Goal: Check status: Check status

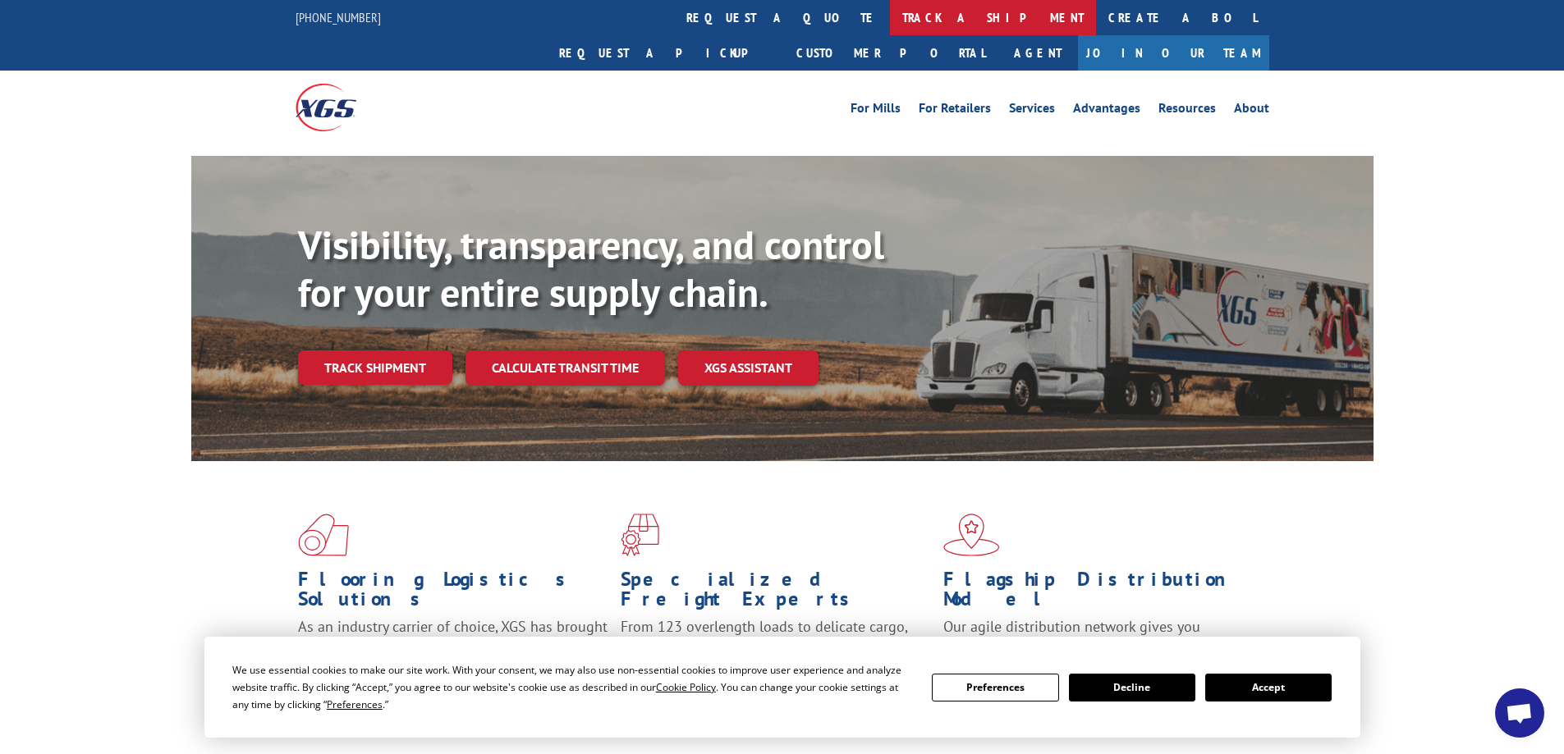
click at [890, 23] on link "track a shipment" at bounding box center [993, 17] width 206 height 35
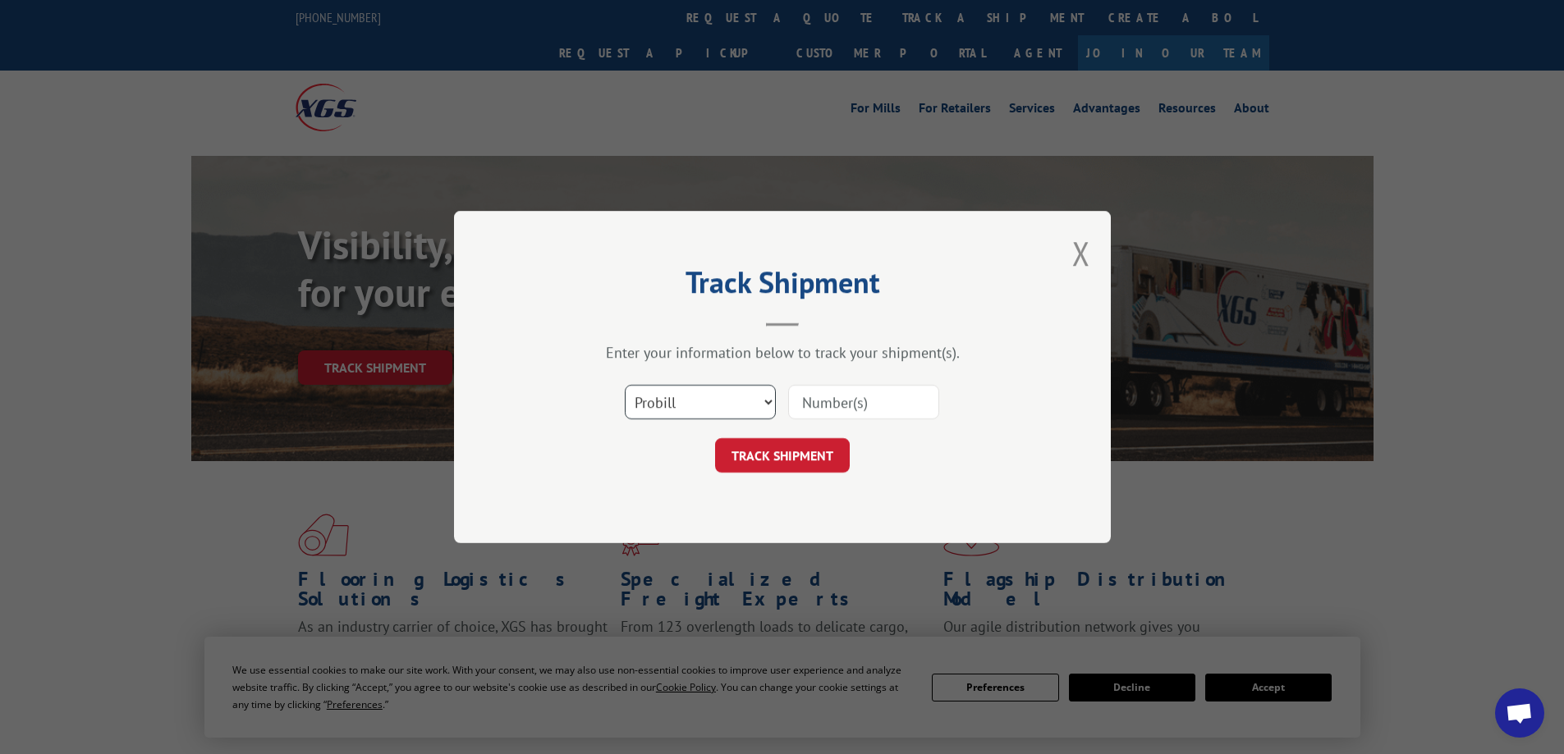
click at [767, 403] on select "Select category... Probill BOL PO" at bounding box center [700, 402] width 151 height 34
select select "bol"
click at [625, 385] on select "Select category... Probill BOL PO" at bounding box center [700, 402] width 151 height 34
drag, startPoint x: 811, startPoint y: 403, endPoint x: 871, endPoint y: 418, distance: 61.7
click at [811, 402] on input at bounding box center [863, 402] width 151 height 34
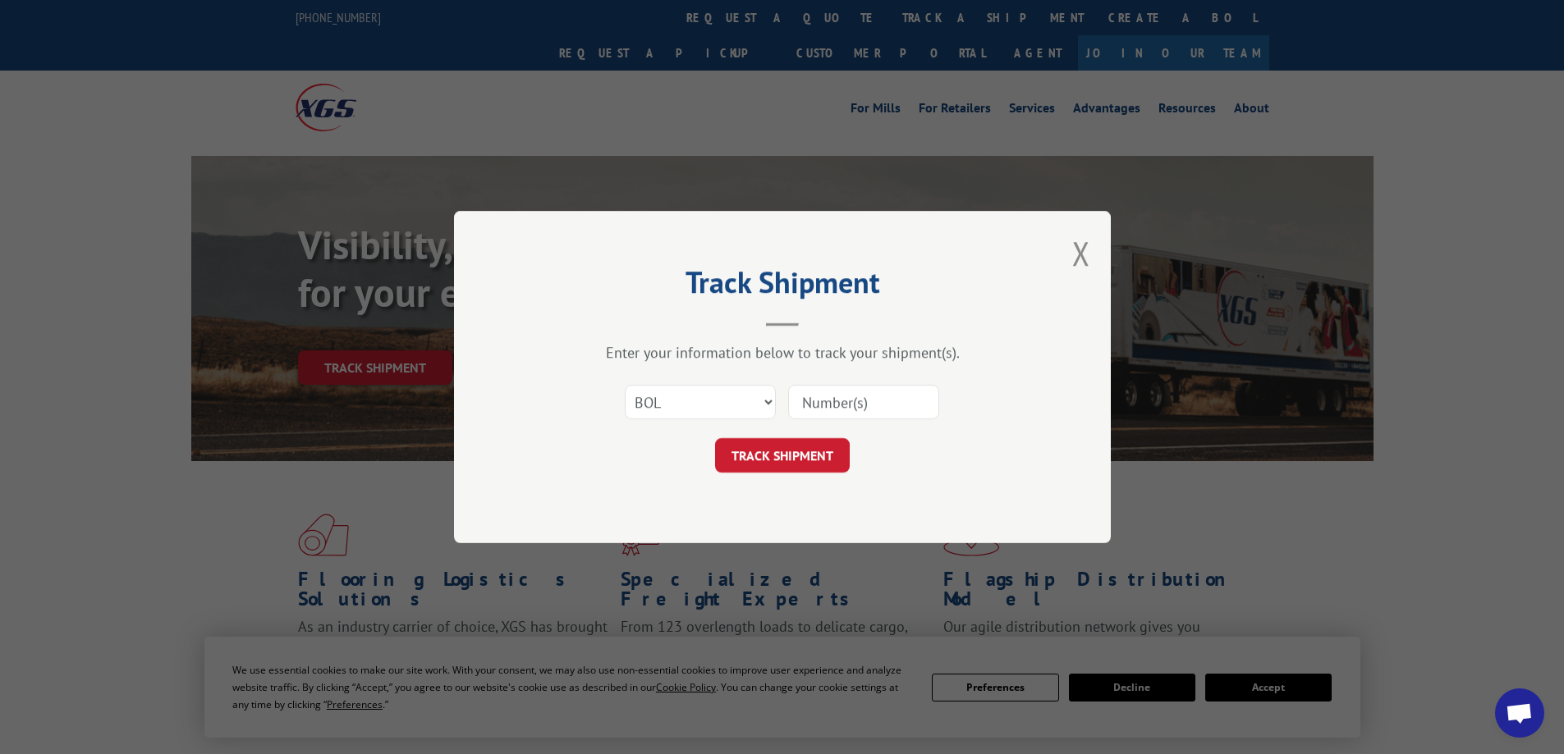
paste input "54392395"
type input "54392395"
click at [767, 455] on button "TRACK SHIPMENT" at bounding box center [782, 455] width 135 height 34
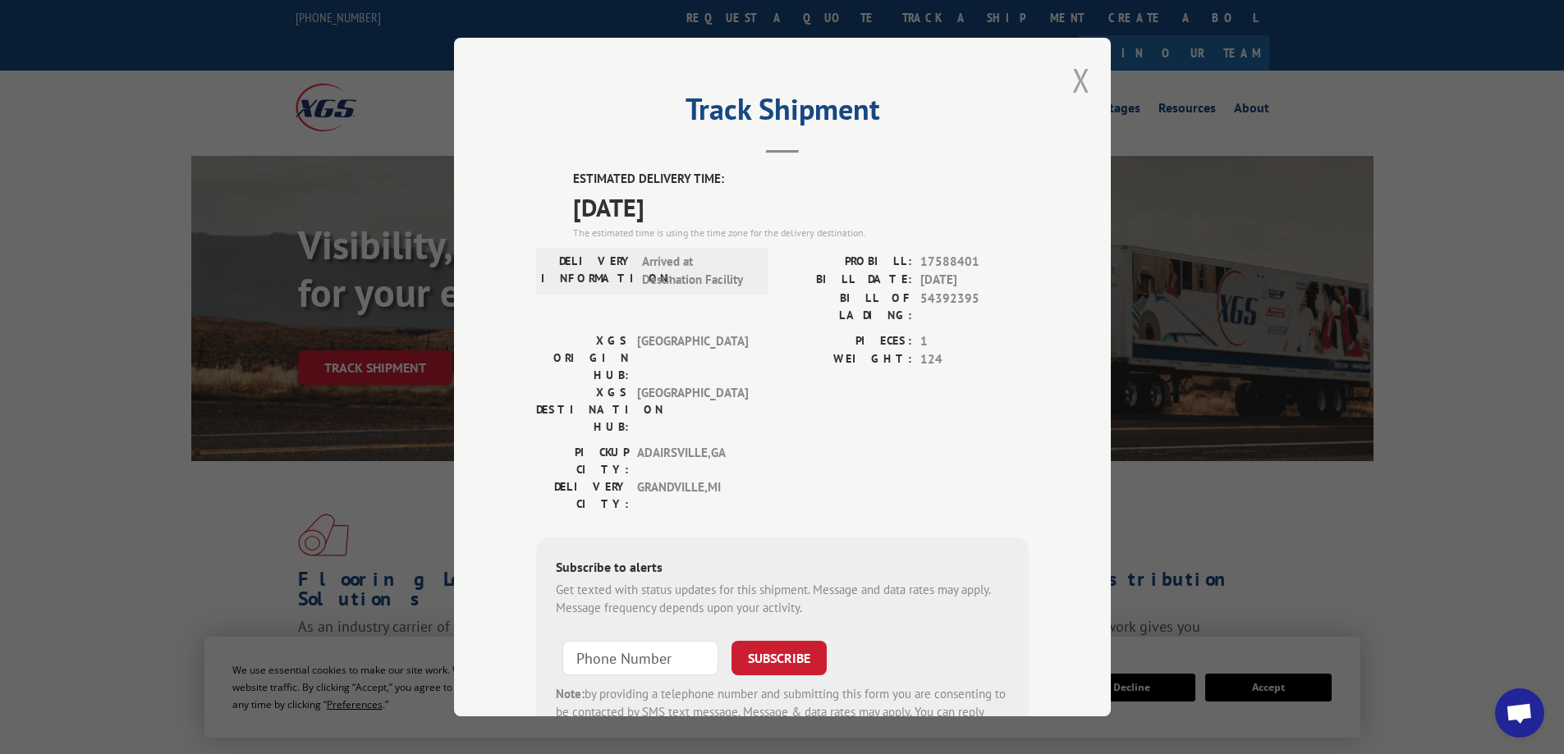
click at [1079, 84] on button "Close modal" at bounding box center [1081, 80] width 18 height 44
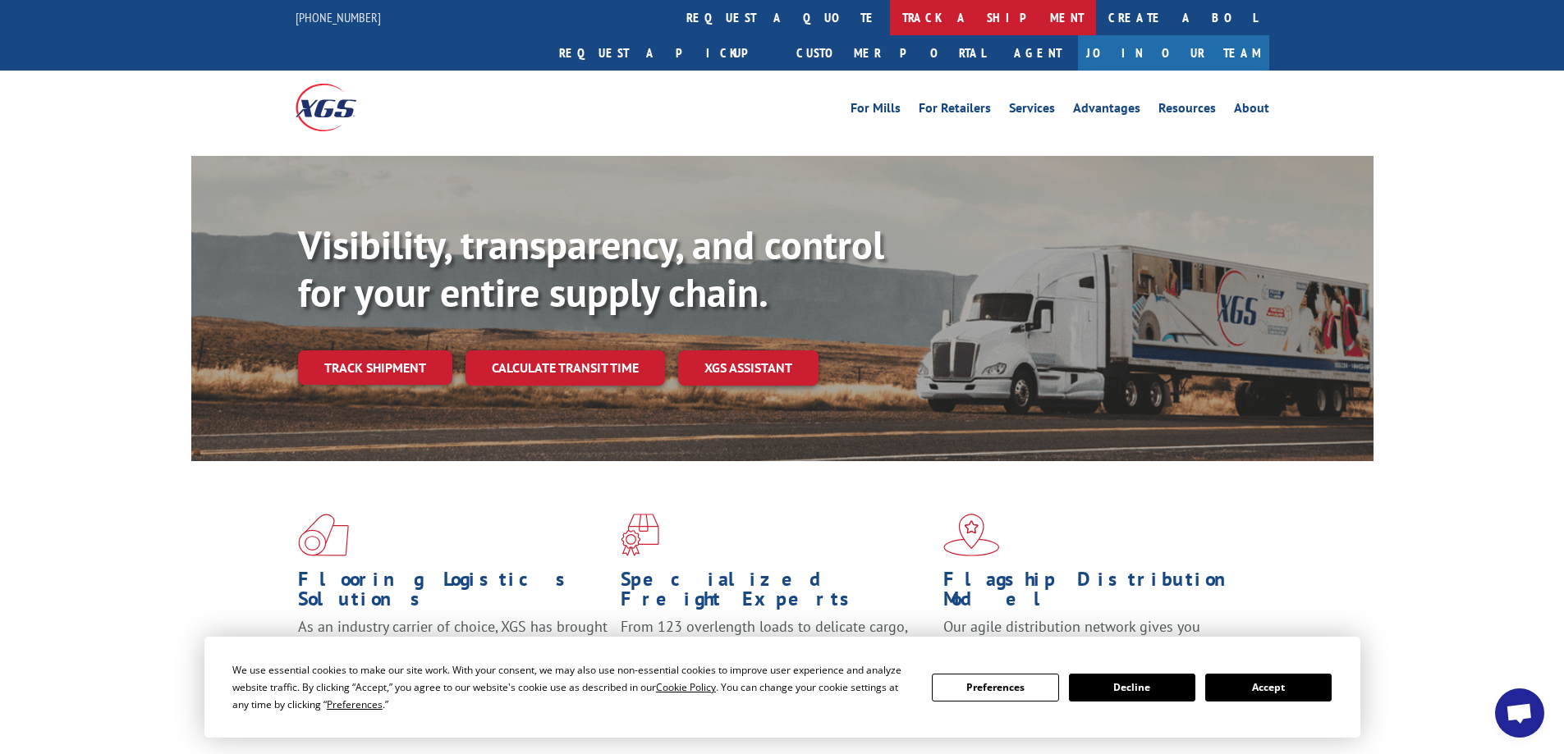
click at [890, 16] on link "track a shipment" at bounding box center [993, 17] width 206 height 35
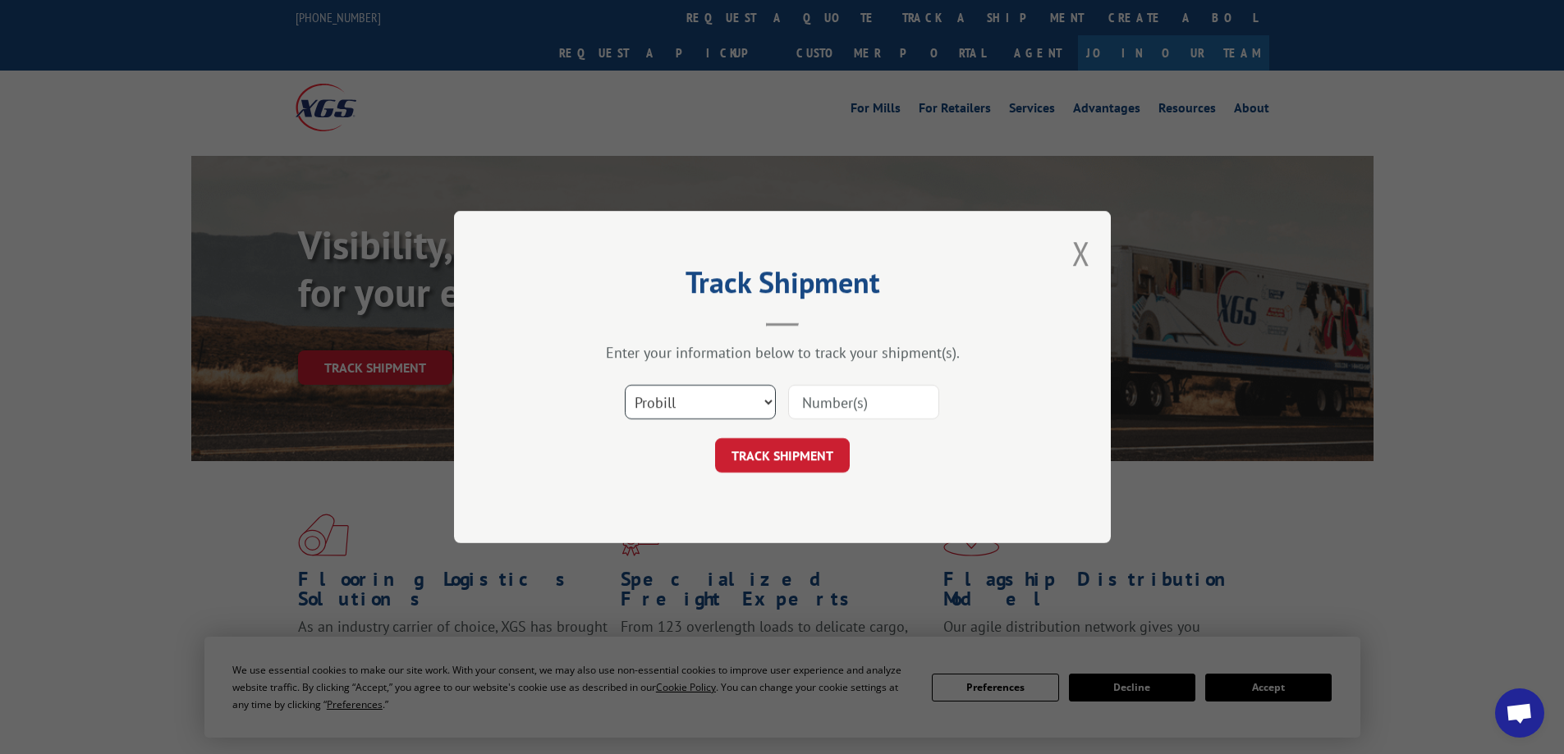
drag, startPoint x: 735, startPoint y: 392, endPoint x: 730, endPoint y: 406, distance: 14.8
click at [735, 392] on select "Select category... Probill BOL PO" at bounding box center [700, 402] width 151 height 34
select select "bol"
click at [625, 385] on select "Select category... Probill BOL PO" at bounding box center [700, 402] width 151 height 34
click at [809, 399] on input at bounding box center [863, 402] width 151 height 34
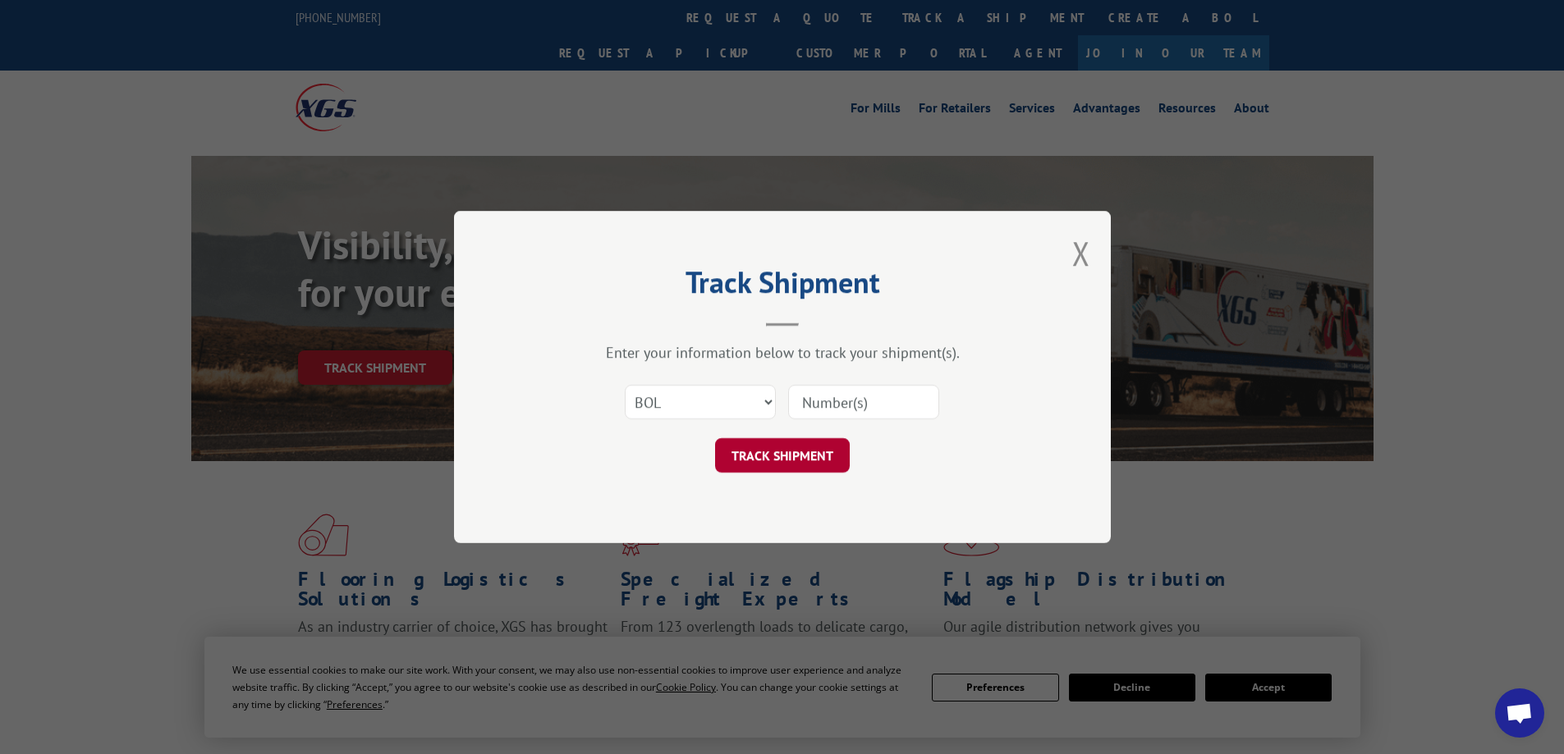
click at [770, 448] on button "TRACK SHIPMENT" at bounding box center [782, 455] width 135 height 34
click at [806, 404] on input at bounding box center [863, 402] width 151 height 34
paste input "54392907"
type input "54392907"
click at [763, 457] on button "TRACK SHIPMENT" at bounding box center [782, 455] width 135 height 34
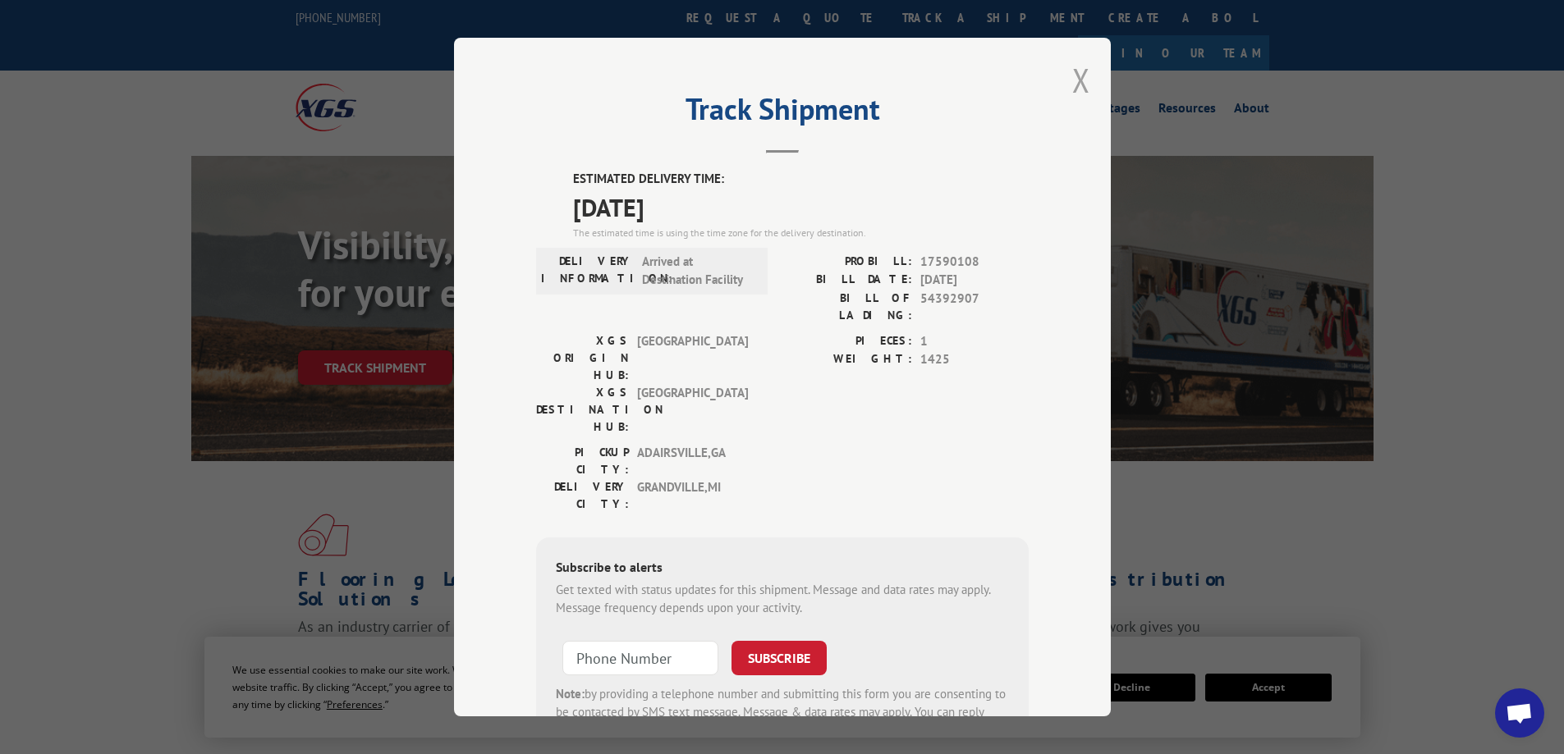
click at [1072, 89] on button "Close modal" at bounding box center [1081, 80] width 18 height 44
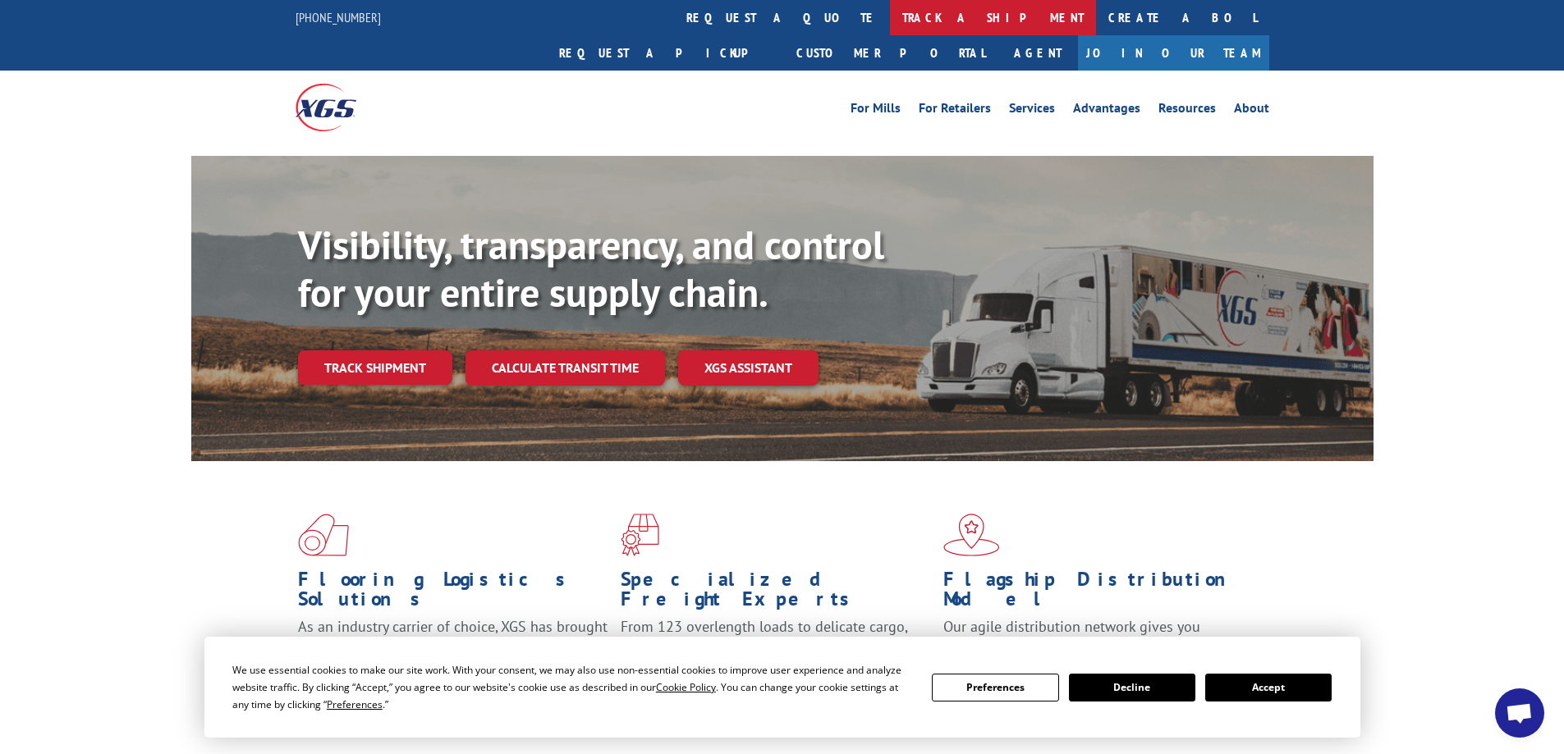
click at [890, 23] on link "track a shipment" at bounding box center [993, 17] width 206 height 35
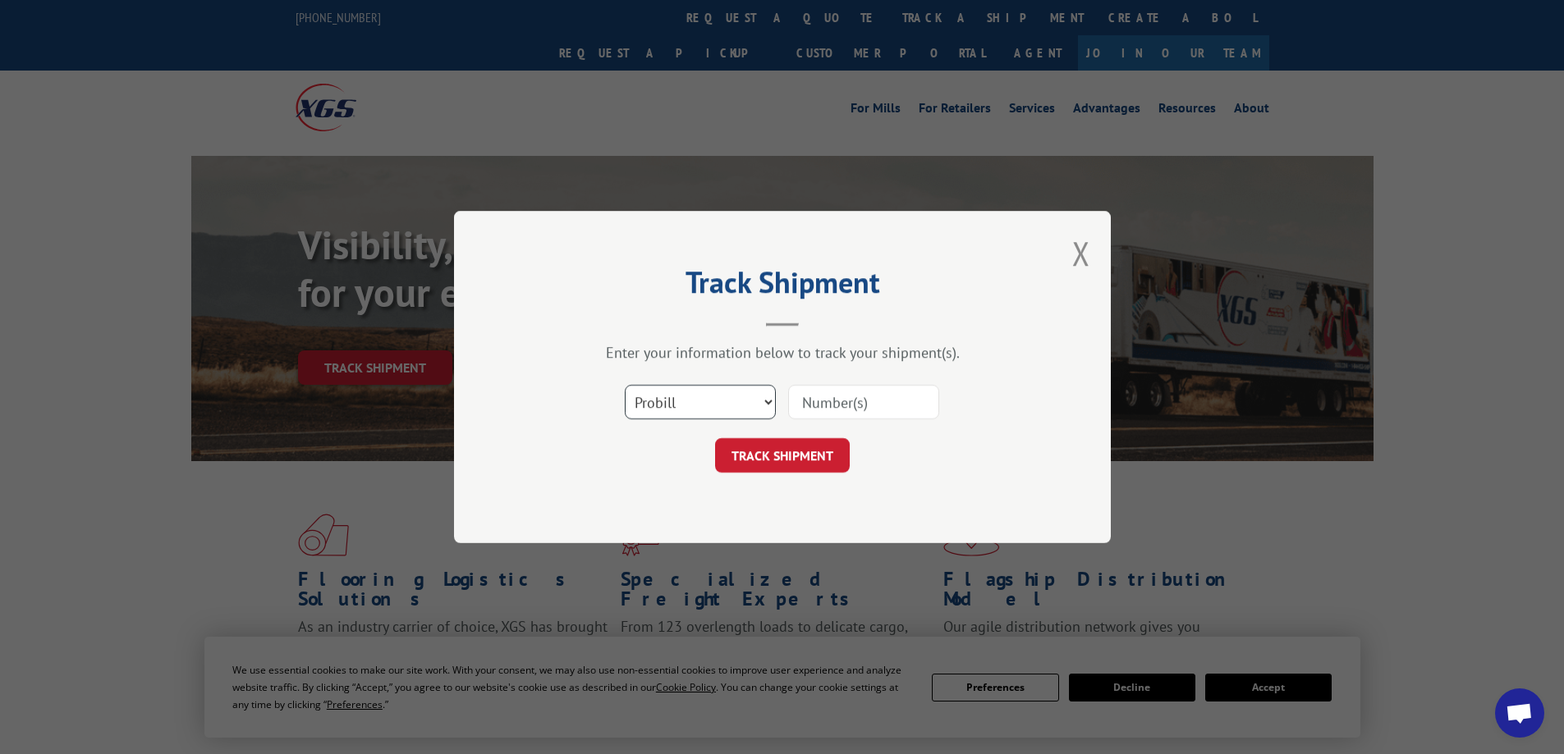
click at [766, 401] on select "Select category... Probill BOL PO" at bounding box center [700, 402] width 151 height 34
click at [871, 399] on input at bounding box center [863, 402] width 151 height 34
click at [803, 406] on input at bounding box center [863, 402] width 151 height 34
click at [873, 406] on input at bounding box center [863, 402] width 151 height 34
paste input "54392907"
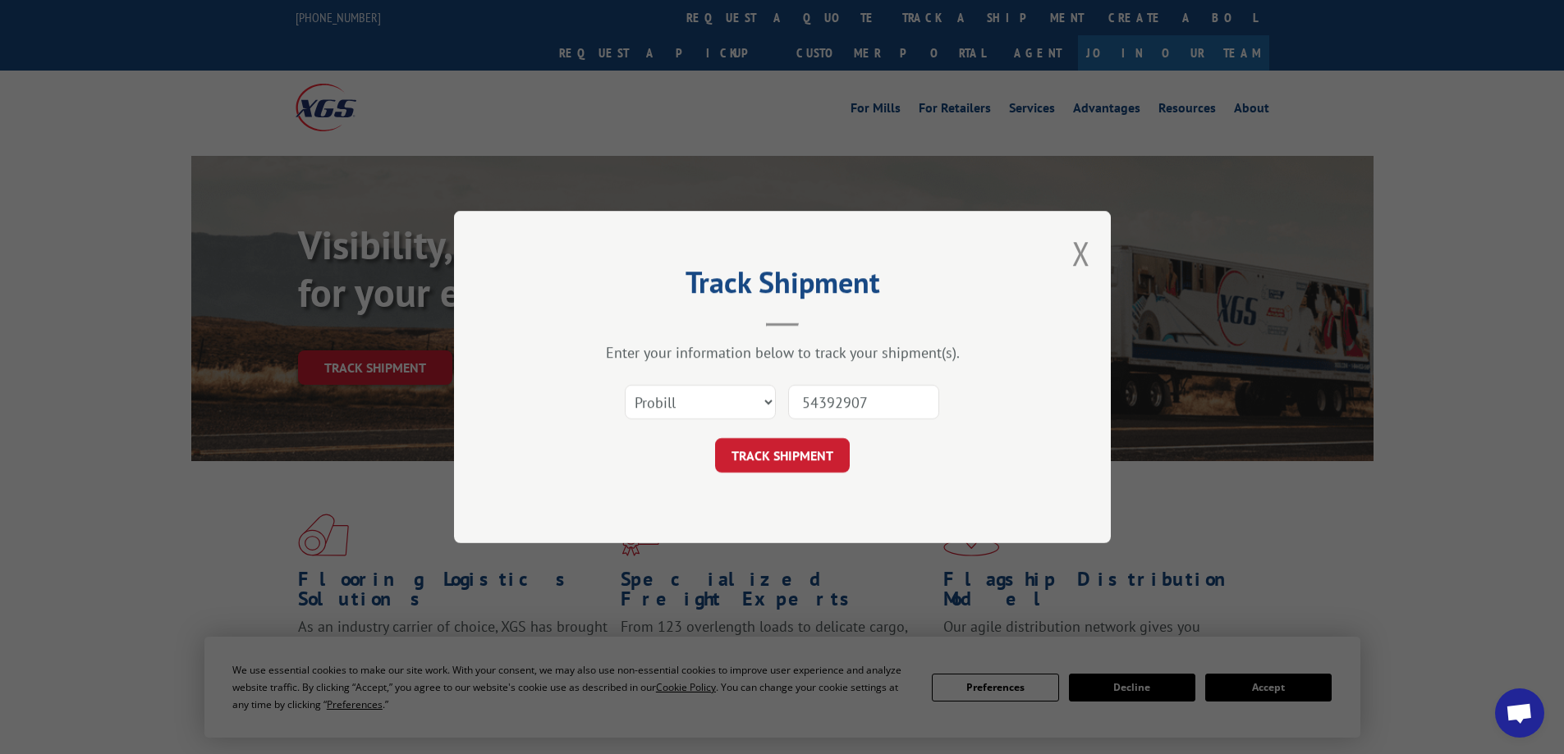
drag, startPoint x: 891, startPoint y: 401, endPoint x: 708, endPoint y: 403, distance: 183.9
click at [708, 403] on div "Select category... Probill BOL PO 54392907" at bounding box center [782, 402] width 493 height 54
paste input "54392907"
drag, startPoint x: 896, startPoint y: 402, endPoint x: 734, endPoint y: 388, distance: 163.1
click at [734, 388] on div "Select category... Probill BOL PO v54392907" at bounding box center [782, 402] width 493 height 54
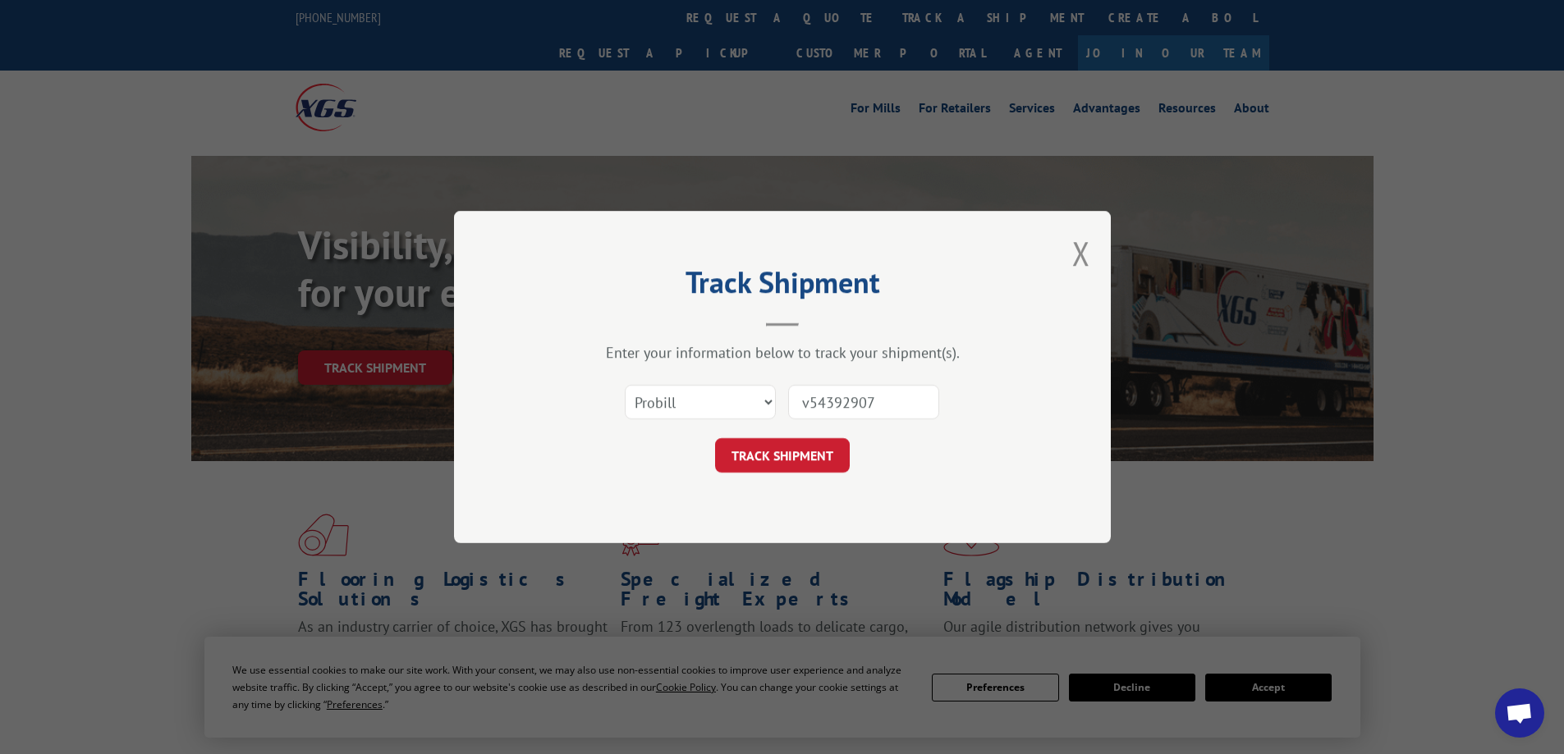
type input "v"
paste input "17590176"
type input "17590176"
click at [813, 453] on button "TRACK SHIPMENT" at bounding box center [782, 455] width 135 height 34
